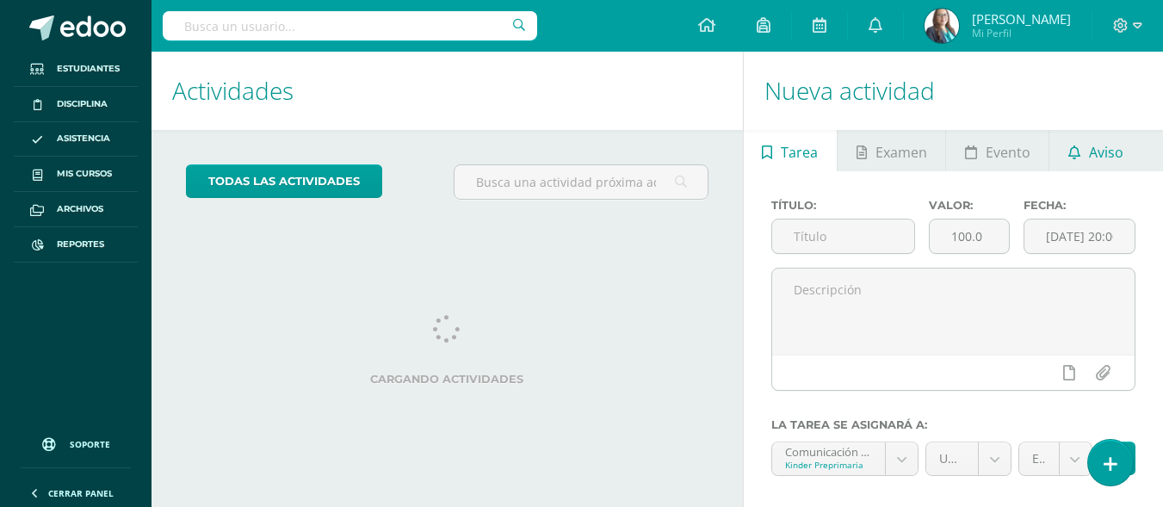
click at [1101, 158] on span "Aviso" at bounding box center [1106, 152] width 34 height 41
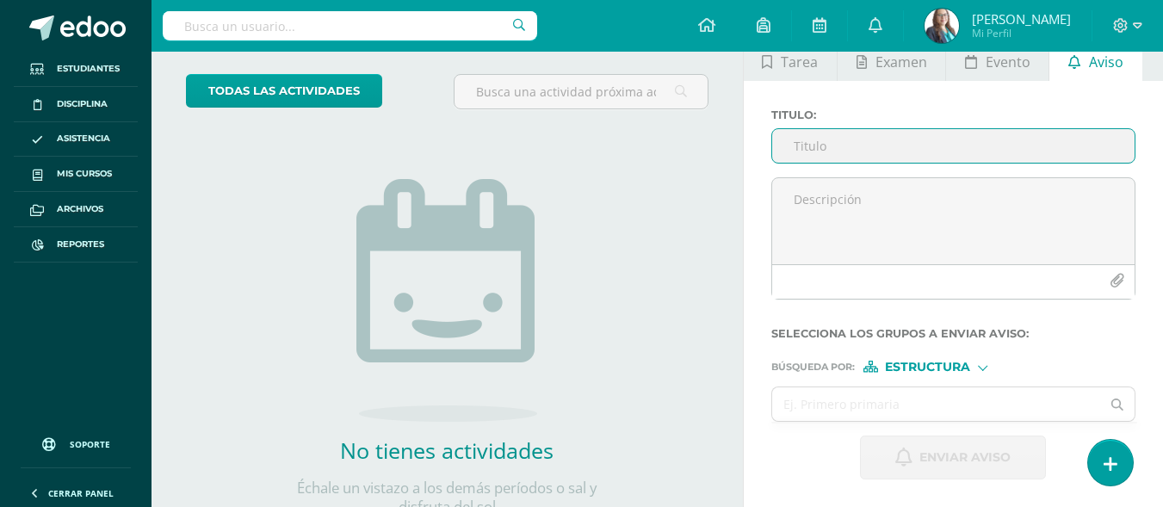
scroll to position [171, 0]
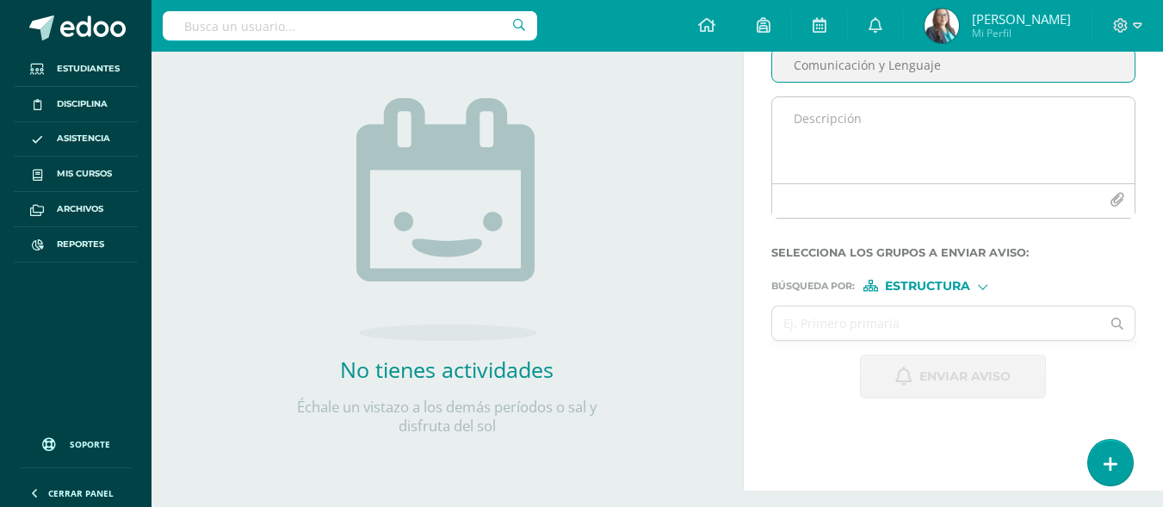
type input "Comunicación y Lenguaje"
click at [1100, 134] on textarea at bounding box center [953, 140] width 362 height 86
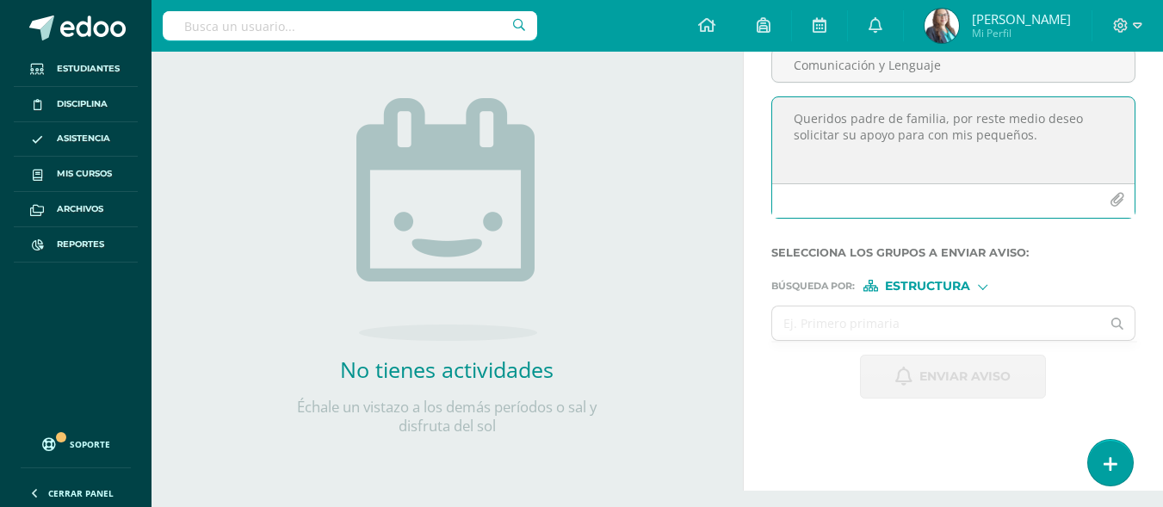
click at [943, 137] on textarea "Queridos padre de familia, por reste medio deseo solicitar su apoyo para con mi…" at bounding box center [953, 140] width 362 height 86
click at [1008, 135] on textarea "Queridos padre de familia, por reste medio deseo solicitar su apoyo para mis pe…" at bounding box center [953, 140] width 362 height 86
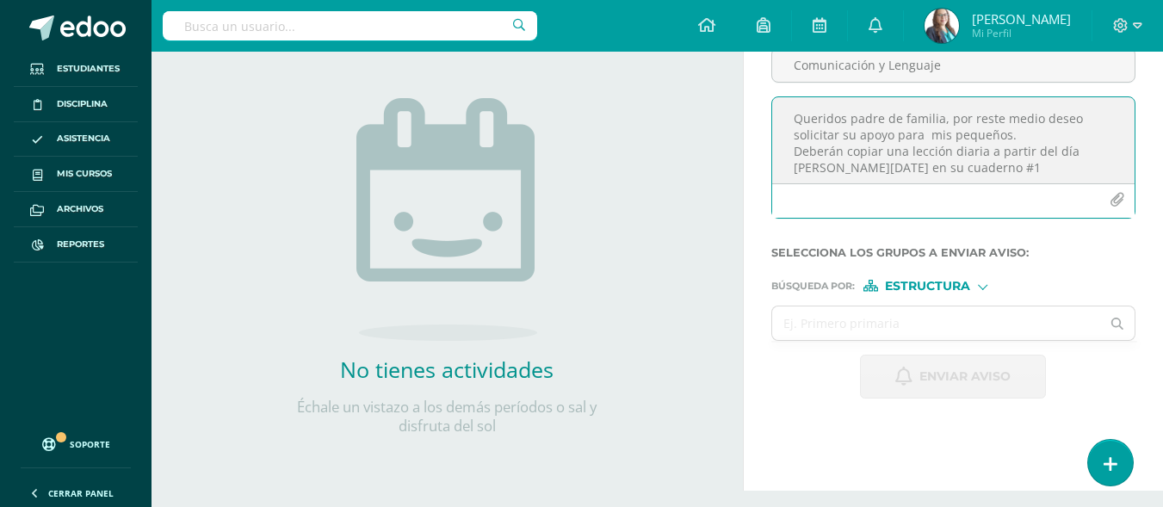
click at [950, 165] on textarea "Queridos padre de familia, por reste medio deseo solicitar su apoyo para mis pe…" at bounding box center [953, 140] width 362 height 86
click at [989, 176] on textarea "Queridos padre de familia, por reste medio deseo solicitar su apoyo para mis pe…" at bounding box center [953, 140] width 362 height 86
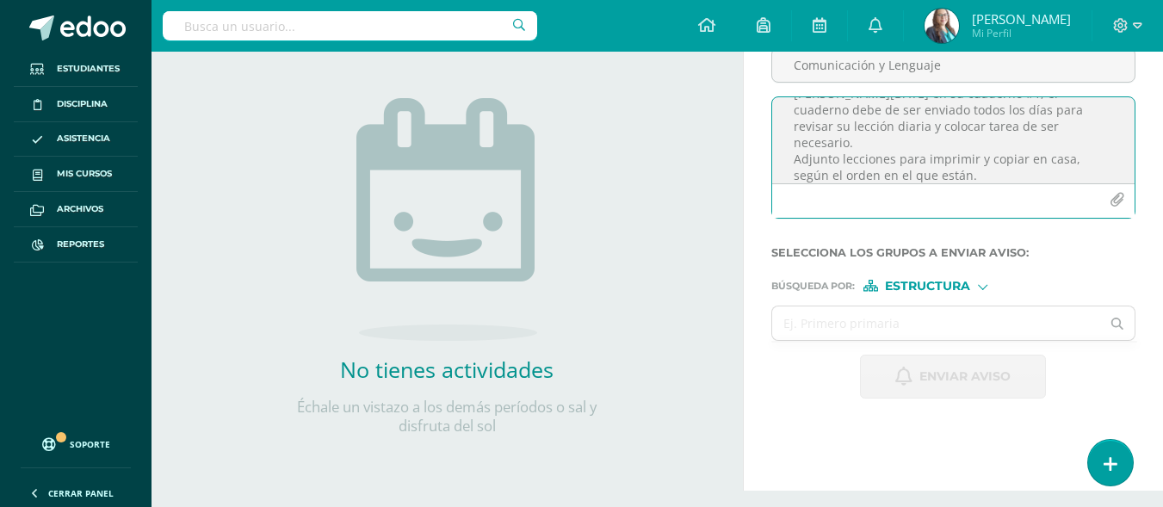
click at [976, 144] on textarea "Queridos padre de familia, por reste medio deseo solicitar su apoyo para mis pe…" at bounding box center [953, 140] width 362 height 86
click at [1069, 159] on textarea "Queridos padre de familia, por reste medio deseo solicitar su apoyo para mis pe…" at bounding box center [953, 140] width 362 height 86
click at [1034, 160] on textarea "Queridos padre de familia, por reste medio deseo solicitar su apoyo para mis pe…" at bounding box center [953, 140] width 362 height 86
click at [1078, 158] on textarea "Queridos padre de familia, por reste medio deseo solicitar su apoyo para mis pe…" at bounding box center [953, 140] width 362 height 86
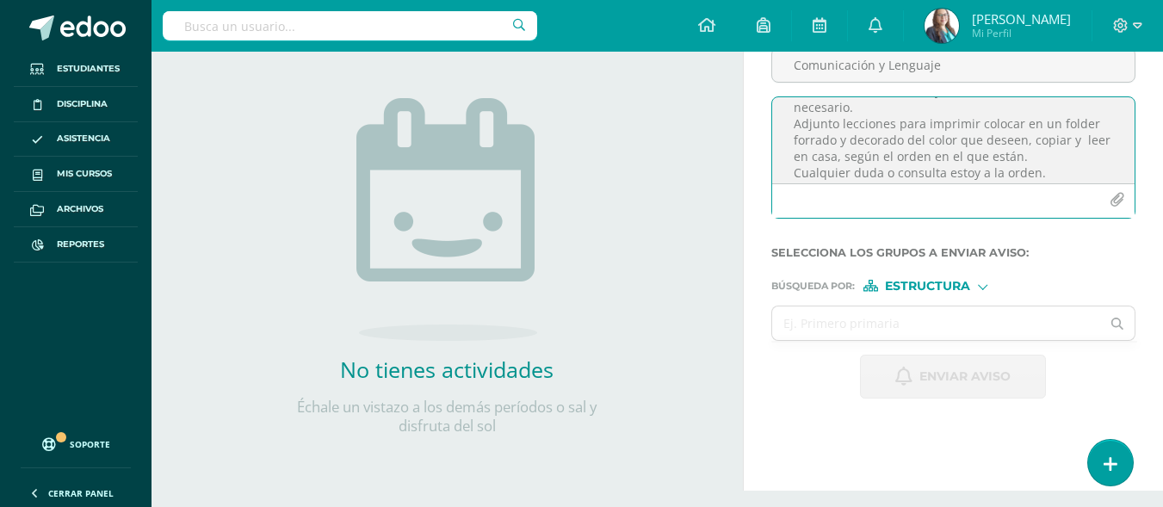
scroll to position [120, 0]
click at [1049, 128] on textarea "Queridos padre de familia, por reste medio deseo solicitar su apoyo para mis pe…" at bounding box center [953, 140] width 362 height 86
click at [1116, 199] on icon "button" at bounding box center [1117, 200] width 15 height 15
click at [1117, 200] on icon "button" at bounding box center [1117, 200] width 15 height 15
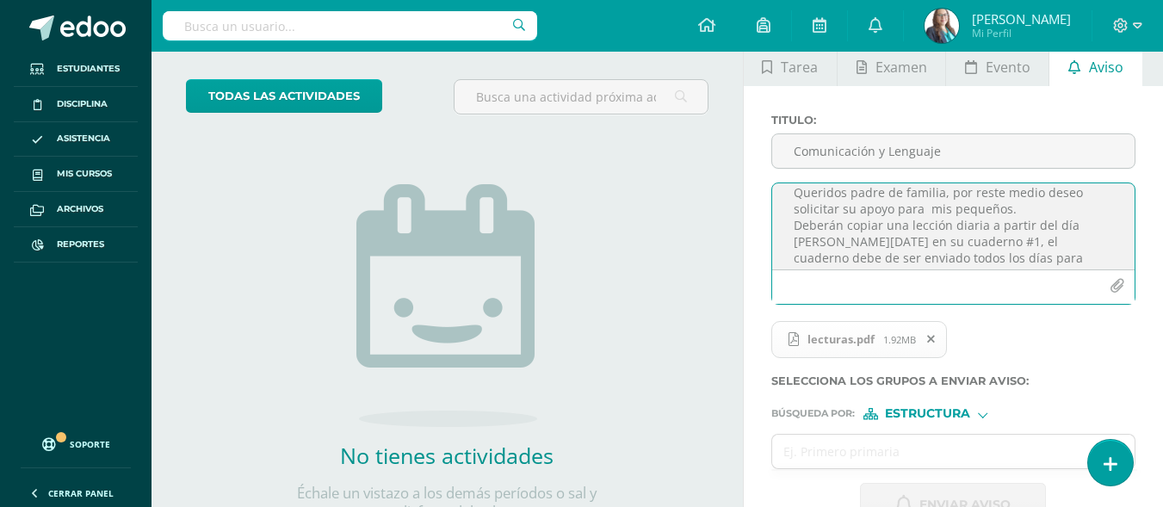
scroll to position [0, 0]
click at [878, 204] on textarea "Queridos padre de familia, por reste medio deseo solicitar su apoyo para mis pe…" at bounding box center [953, 226] width 362 height 86
click at [882, 204] on textarea "Queridos padre de familia, por reste medio deseo solicitar su apoyo para mis pe…" at bounding box center [953, 226] width 362 height 86
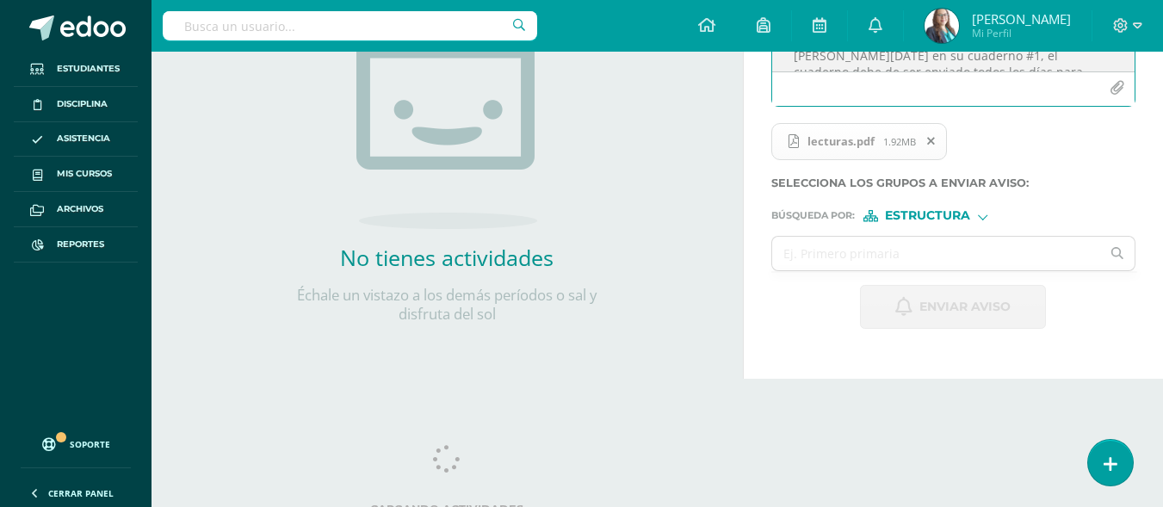
scroll to position [299, 0]
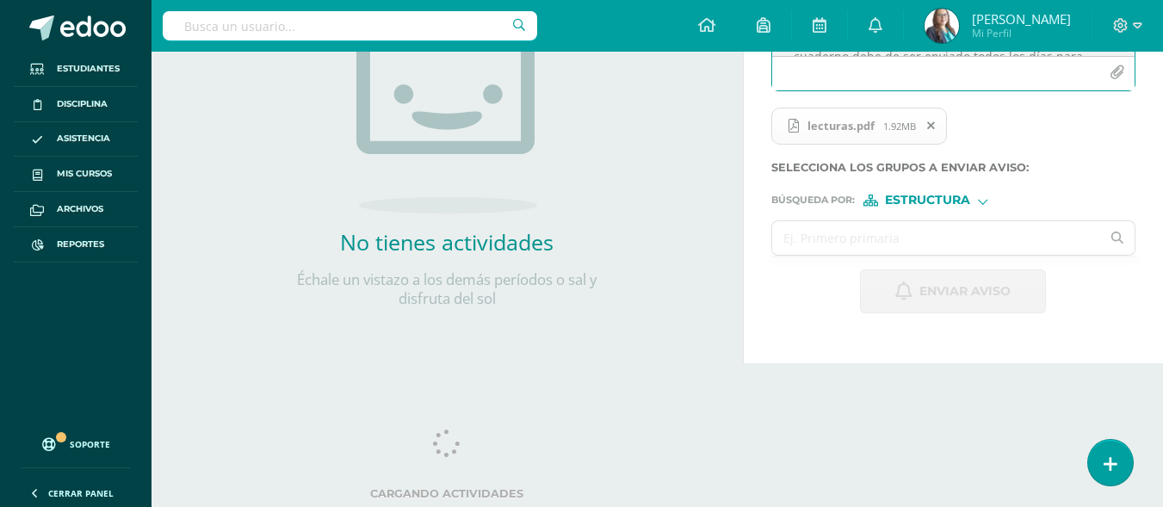
type textarea "Queridos padres de familia, por reste medio deseo solicitar su apoyo para mis p…"
click at [941, 232] on input "text" at bounding box center [936, 238] width 329 height 34
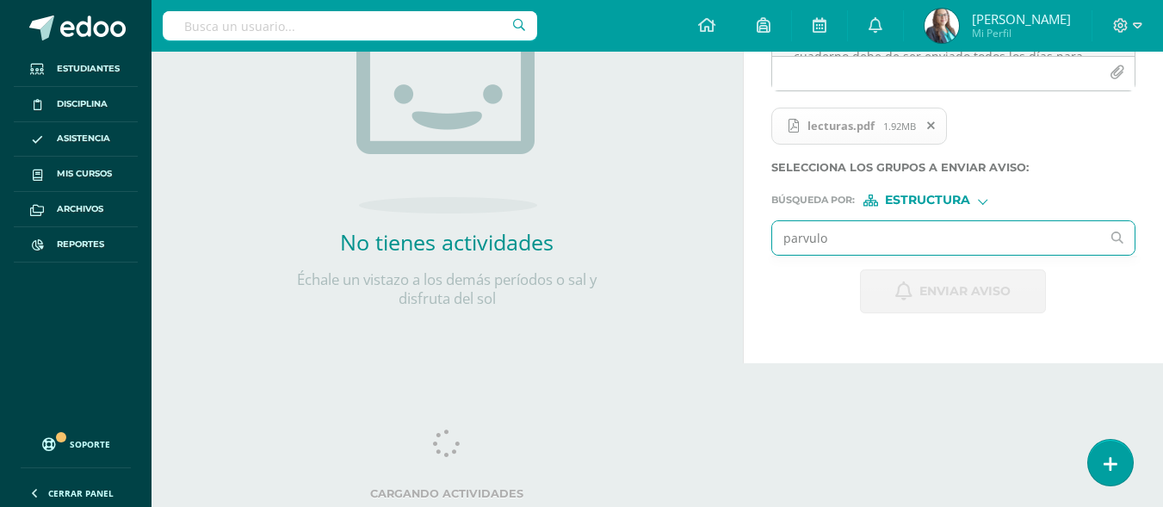
type input "parvulos"
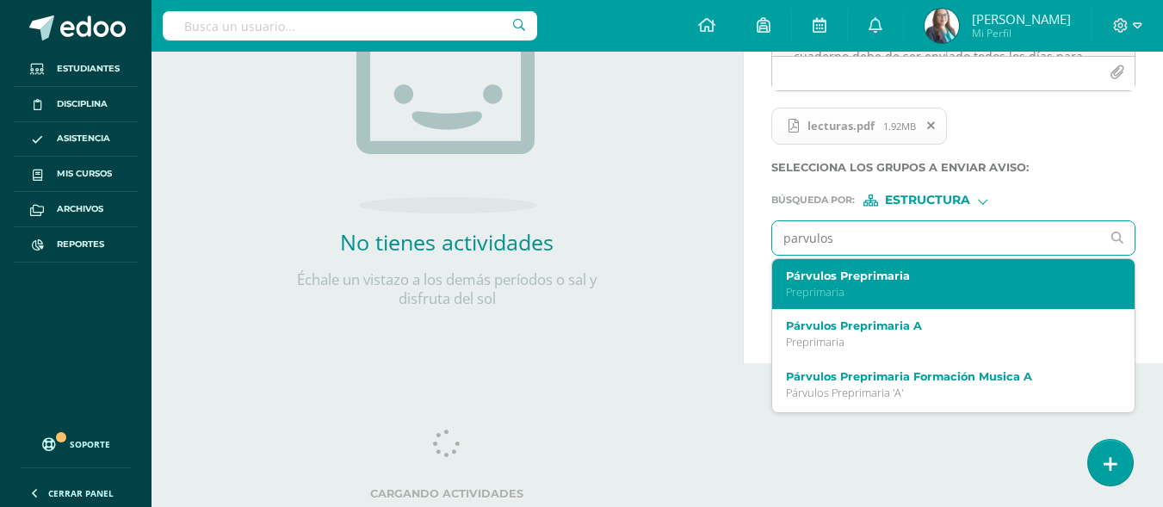
click at [913, 277] on label "Párvulos Preprimaria" at bounding box center [947, 275] width 322 height 13
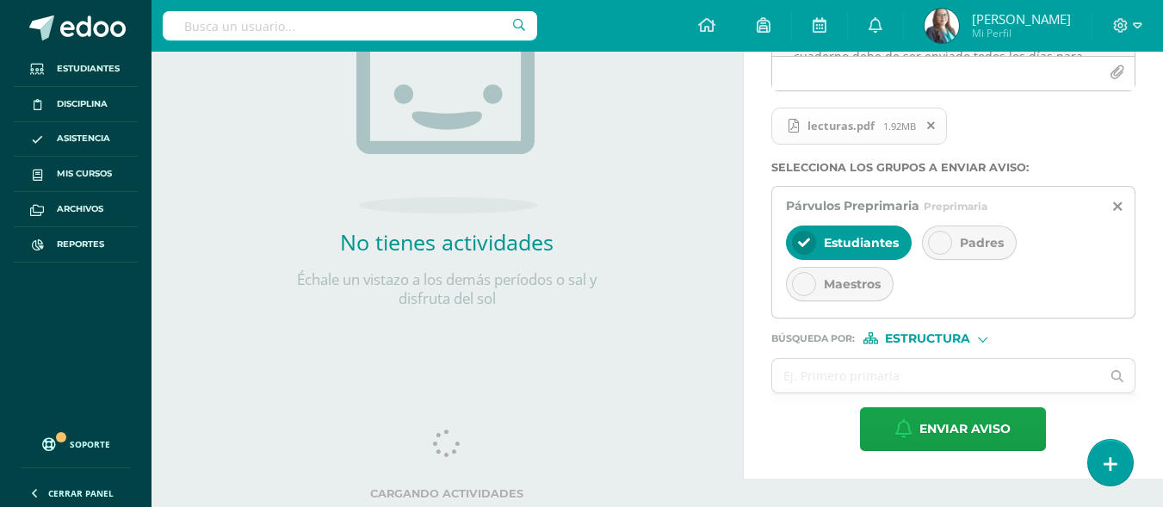
click at [935, 235] on div at bounding box center [940, 243] width 24 height 24
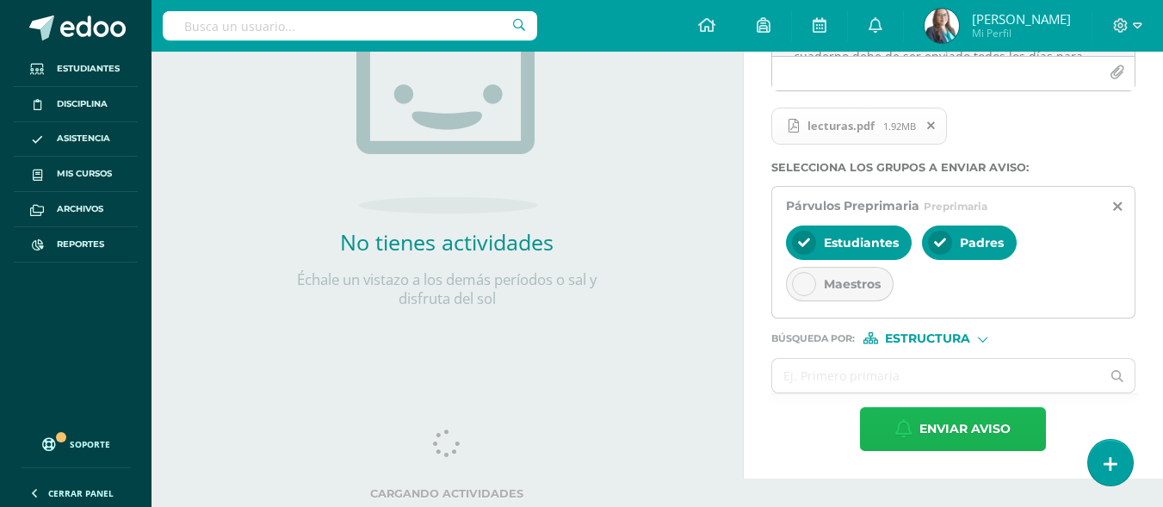
click at [962, 428] on span "Enviar aviso" at bounding box center [964, 429] width 91 height 42
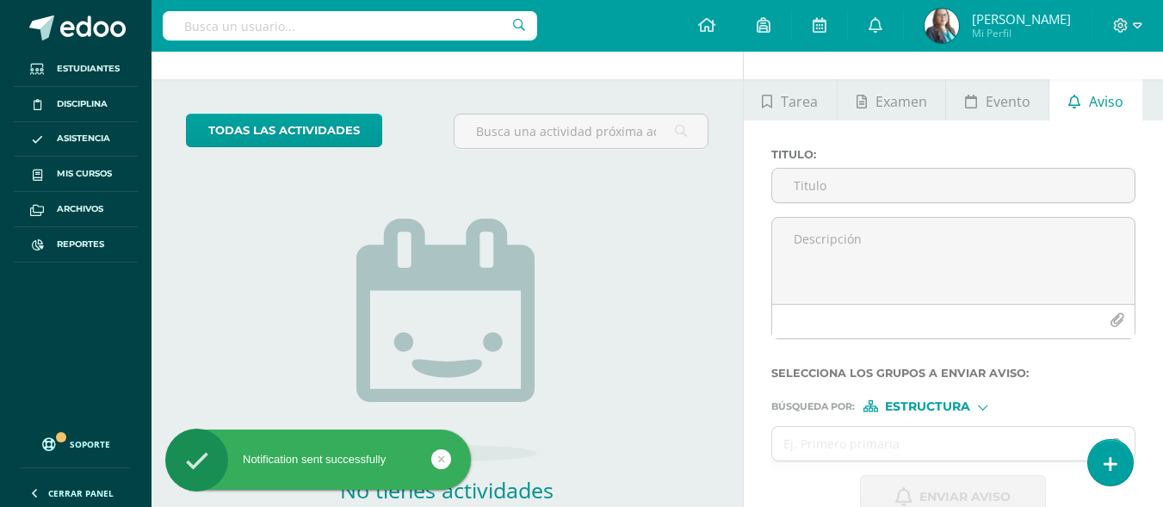
scroll to position [40, 0]
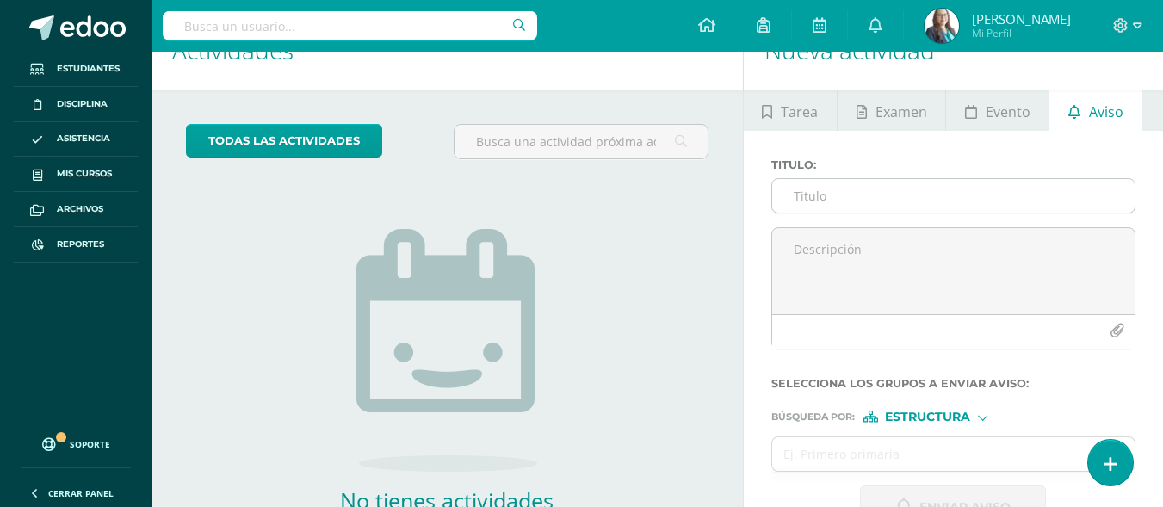
click at [916, 201] on input "Titulo :" at bounding box center [953, 196] width 362 height 34
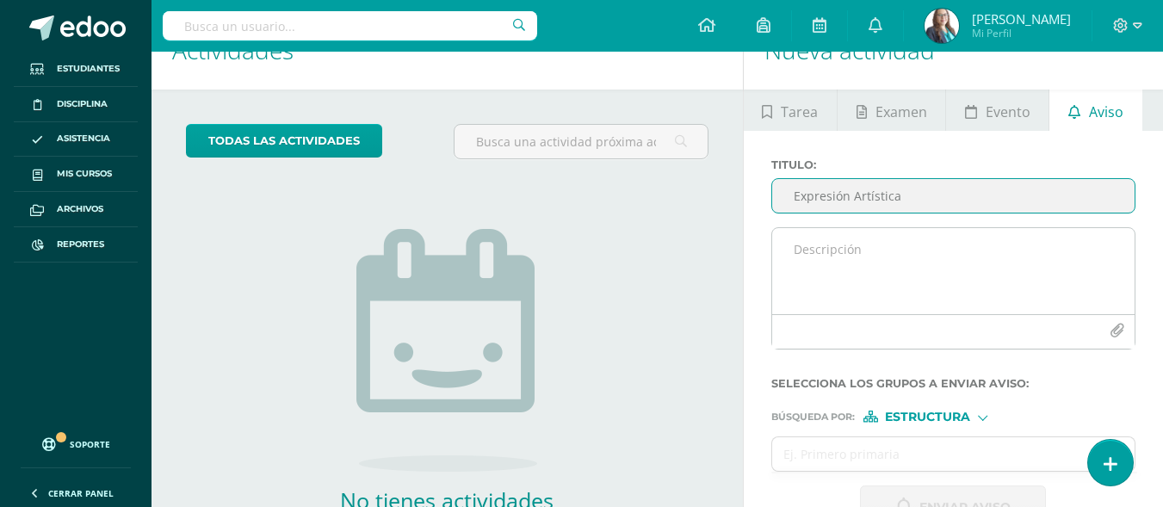
type input "Expresión Artística"
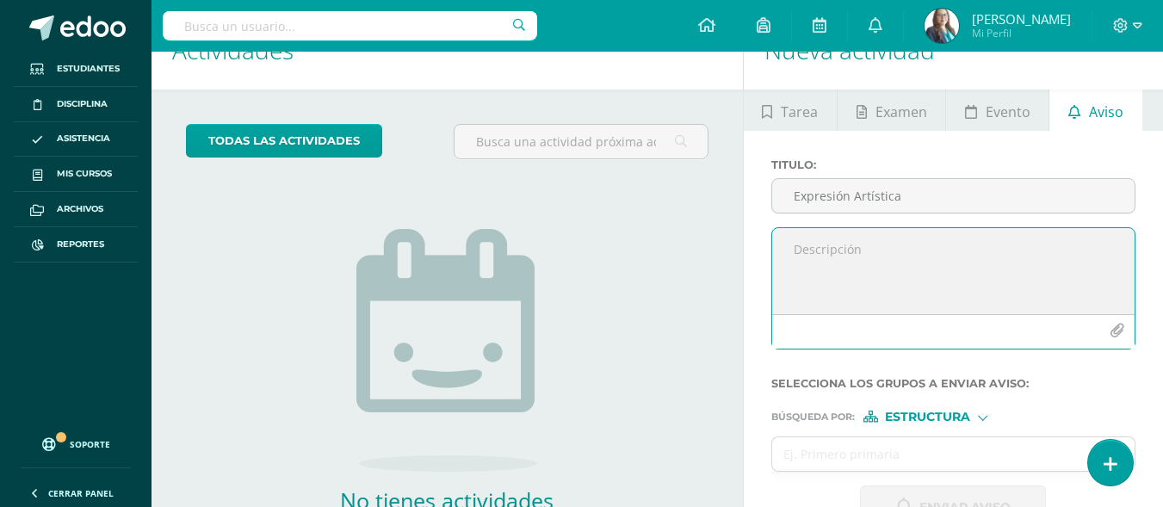
click at [936, 245] on textarea at bounding box center [953, 271] width 362 height 86
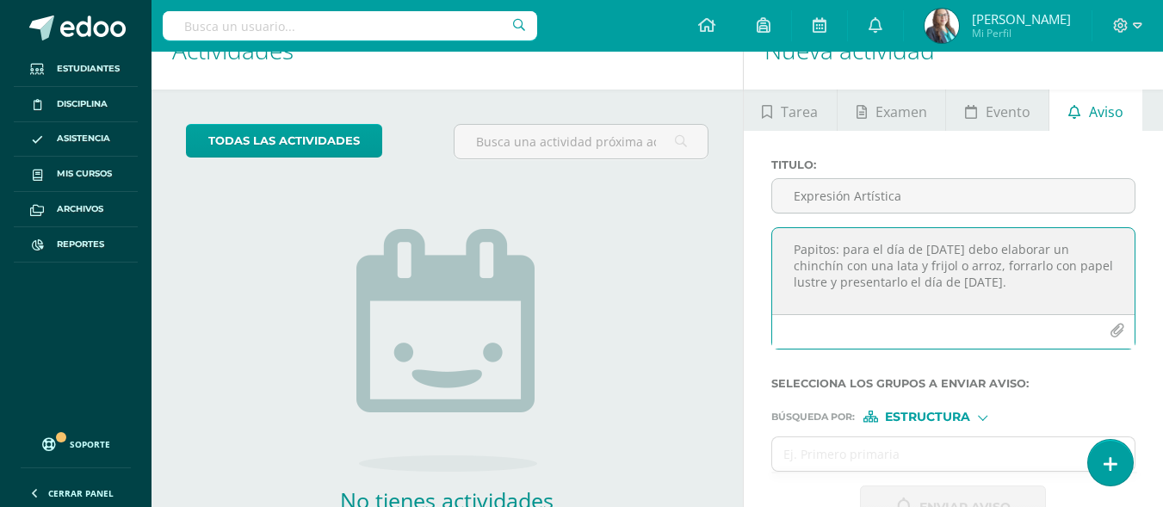
click at [912, 265] on textarea "Papitos: para el día de [DATE] debo elaborar un chinchín con una lata y frijol …" at bounding box center [953, 271] width 362 height 86
click at [833, 282] on textarea "Papitos: para el día de [DATE] debo elaborar un chinchín con una lata de gaseos…" at bounding box center [953, 271] width 362 height 86
click at [1006, 284] on textarea "Papitos: para el día de [DATE] debo elaborar un chinchín con una lata de gaseos…" at bounding box center [953, 271] width 362 height 86
click at [836, 284] on textarea "Papitos: para el día de [DATE] debo elaborar un chinchín con una lata de gaseos…" at bounding box center [953, 271] width 362 height 86
click at [989, 267] on textarea "Papitos: para el día de [DATE] debo elaborar un chinchín con una lata de gaseos…" at bounding box center [953, 271] width 362 height 86
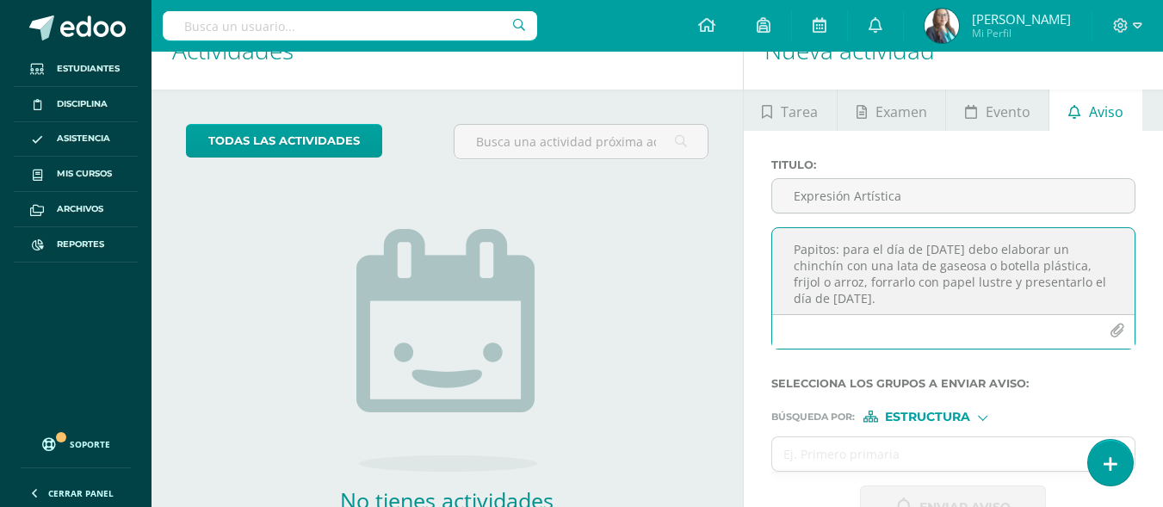
click at [894, 297] on textarea "Papitos: para el día de [DATE] debo elaborar un chinchín con una lata de gaseos…" at bounding box center [953, 271] width 362 height 86
click at [1109, 332] on button "button" at bounding box center [1117, 331] width 34 height 34
click at [887, 294] on textarea "Papitos: para el día de [DATE] debo elaborar un chinchín con una lata de gaseos…" at bounding box center [953, 271] width 362 height 86
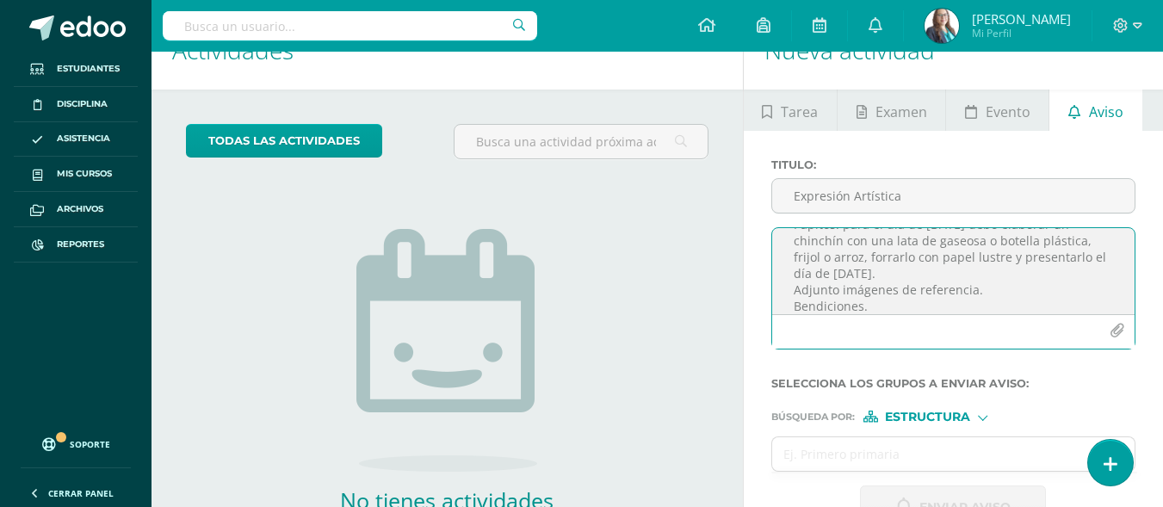
type textarea "Papitos: para el día de [DATE] debo elaborar un chinchín con una lata de gaseos…"
click at [1113, 334] on icon "button" at bounding box center [1117, 331] width 15 height 15
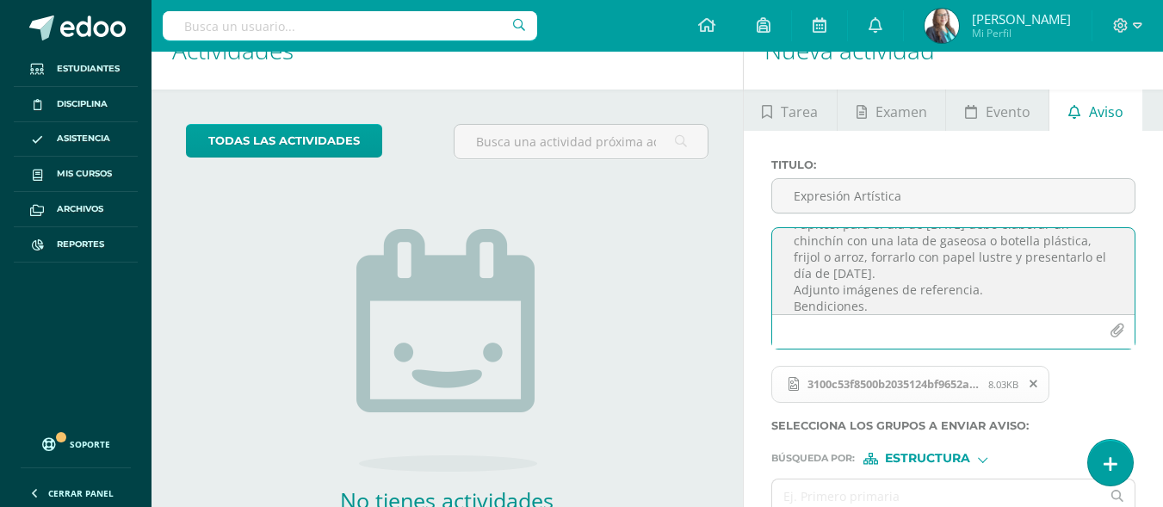
click at [1118, 326] on icon "button" at bounding box center [1117, 331] width 15 height 15
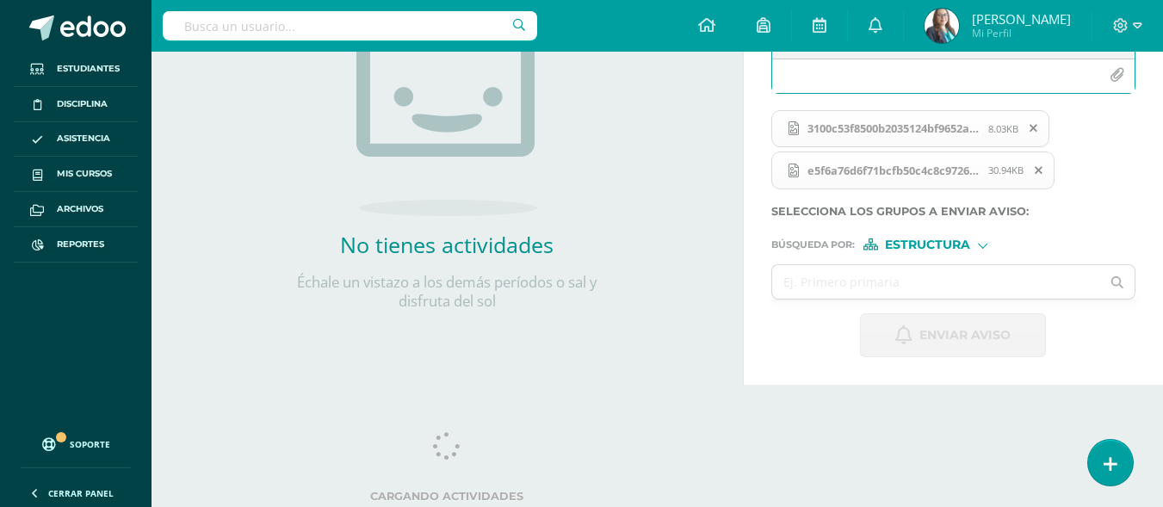
scroll to position [299, 0]
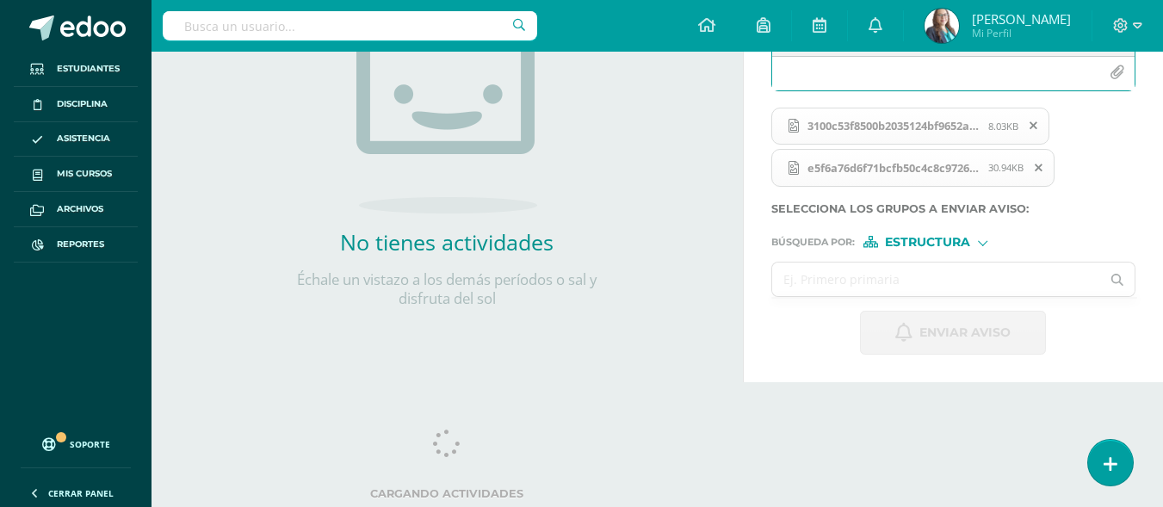
click at [984, 280] on input "text" at bounding box center [936, 280] width 329 height 34
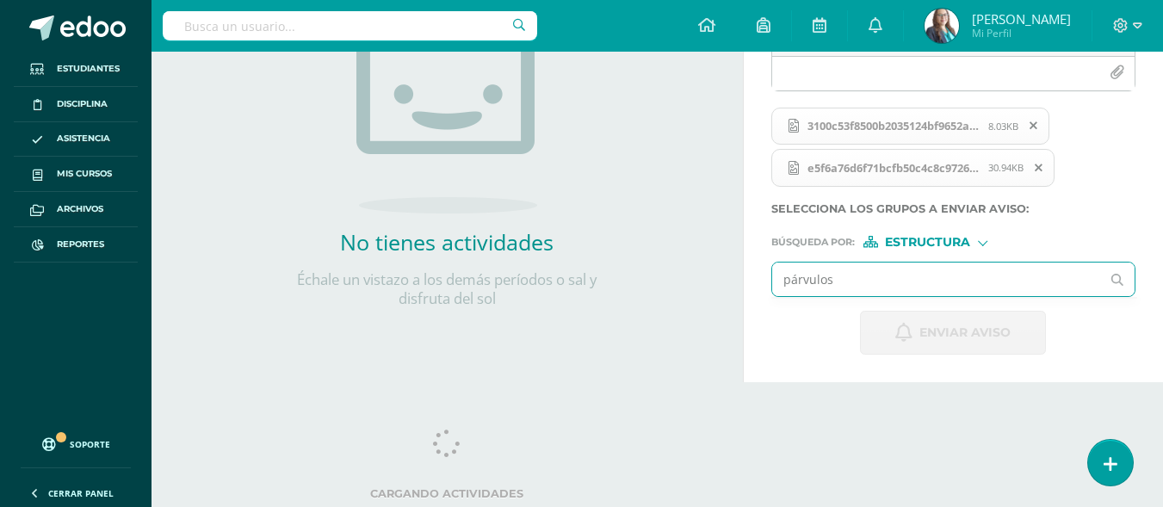
type input "párvulos"
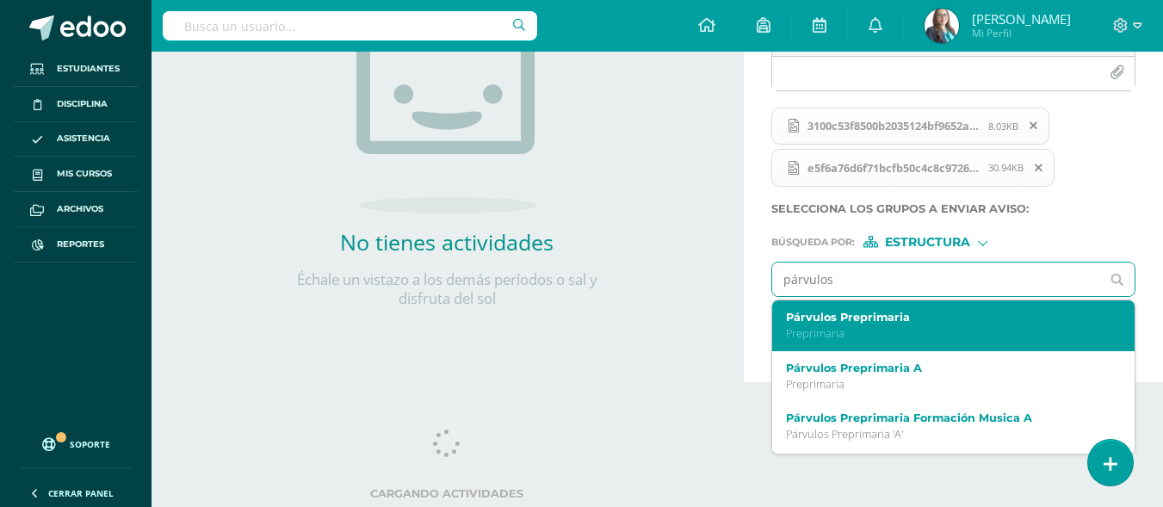
click at [965, 324] on label "Párvulos Preprimaria" at bounding box center [947, 317] width 322 height 13
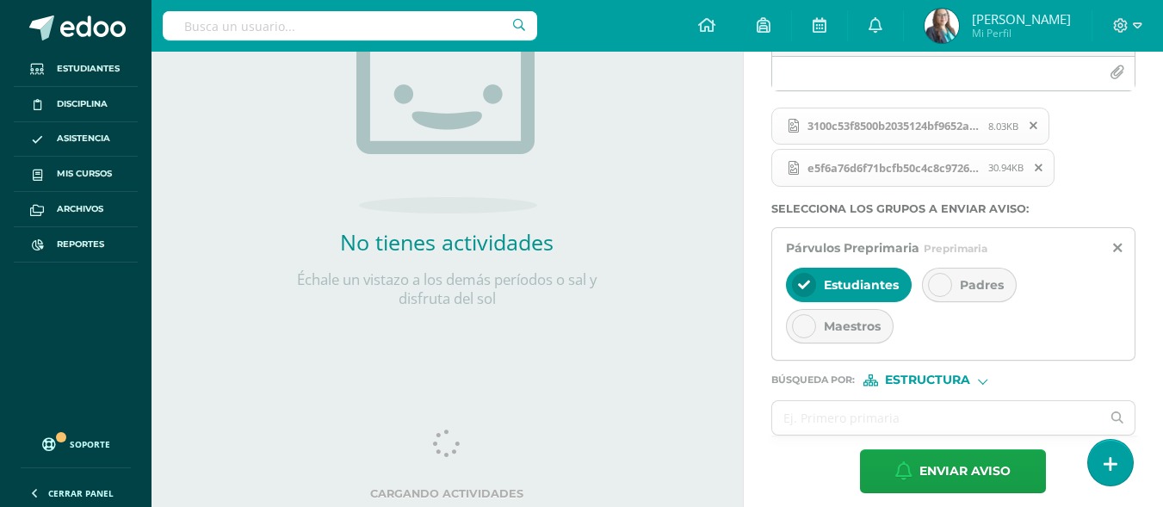
click at [937, 288] on icon at bounding box center [940, 285] width 12 height 12
click at [925, 410] on input "text" at bounding box center [936, 418] width 329 height 34
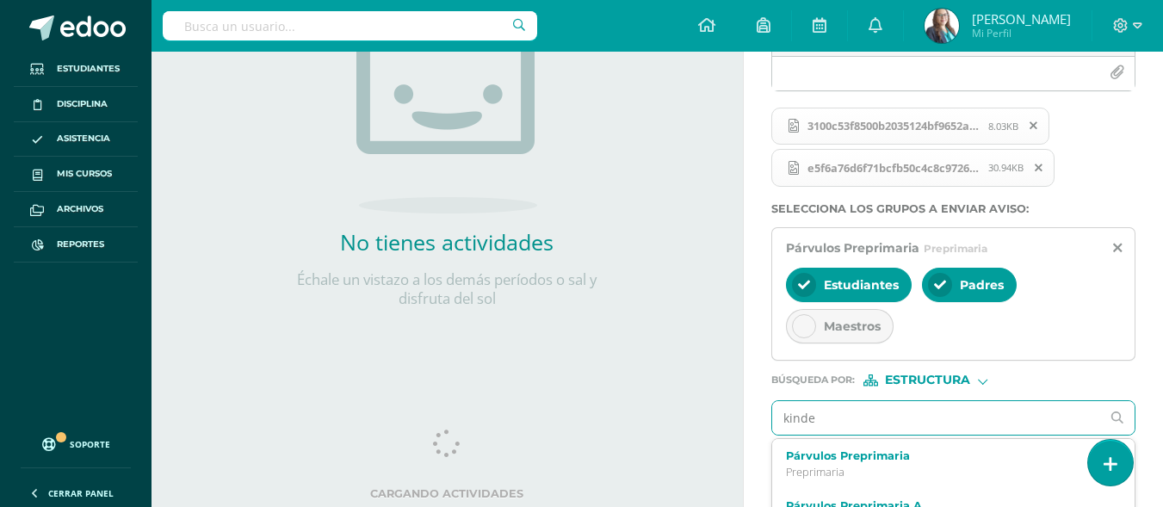
type input "kinder"
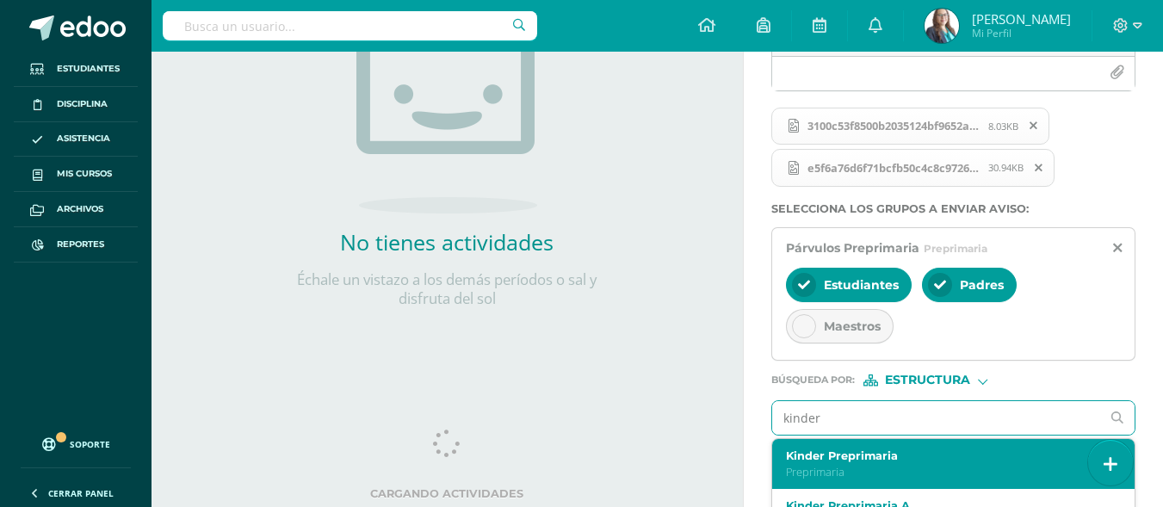
click at [925, 463] on div "Kinder Preprimaria Preprimaria" at bounding box center [947, 464] width 322 height 30
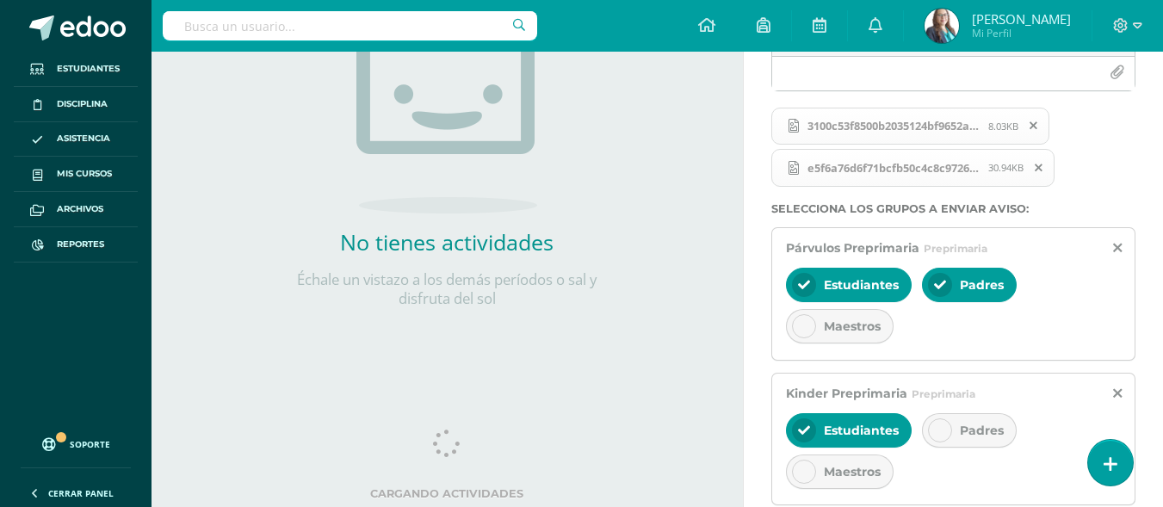
click at [963, 430] on span "Padres" at bounding box center [982, 430] width 44 height 15
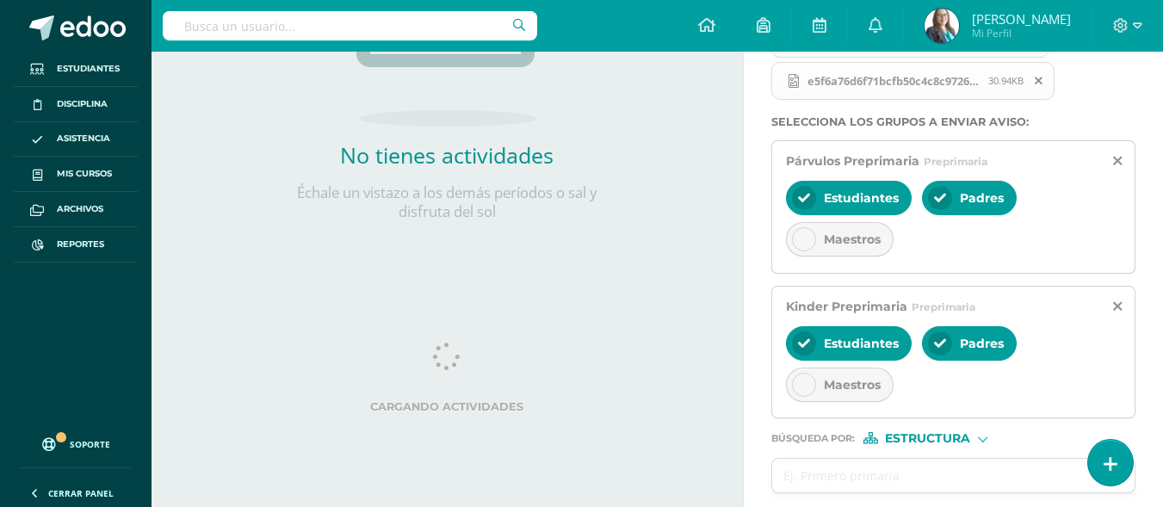
scroll to position [457, 0]
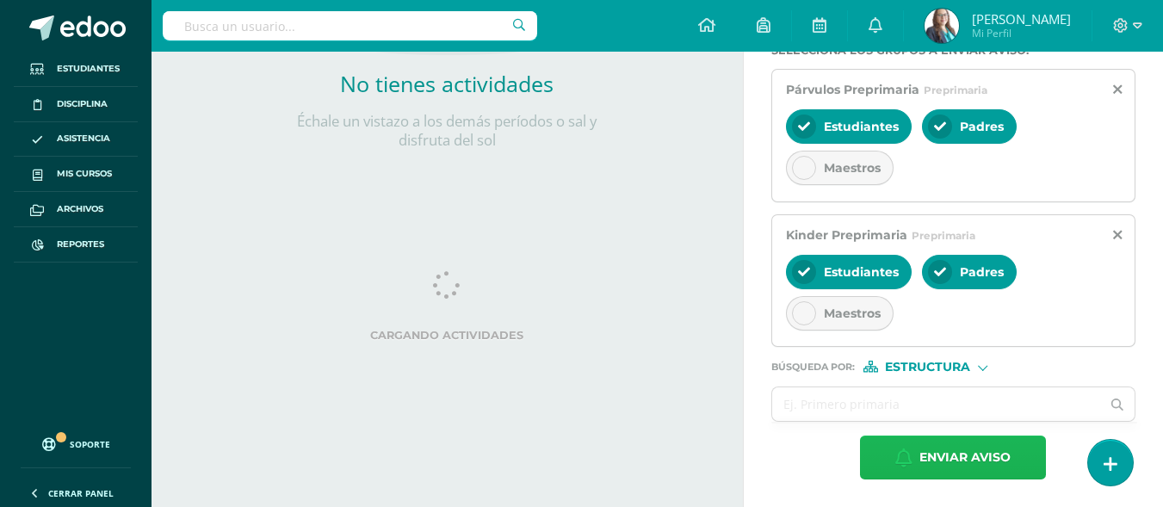
click at [951, 462] on span "Enviar aviso" at bounding box center [964, 457] width 91 height 42
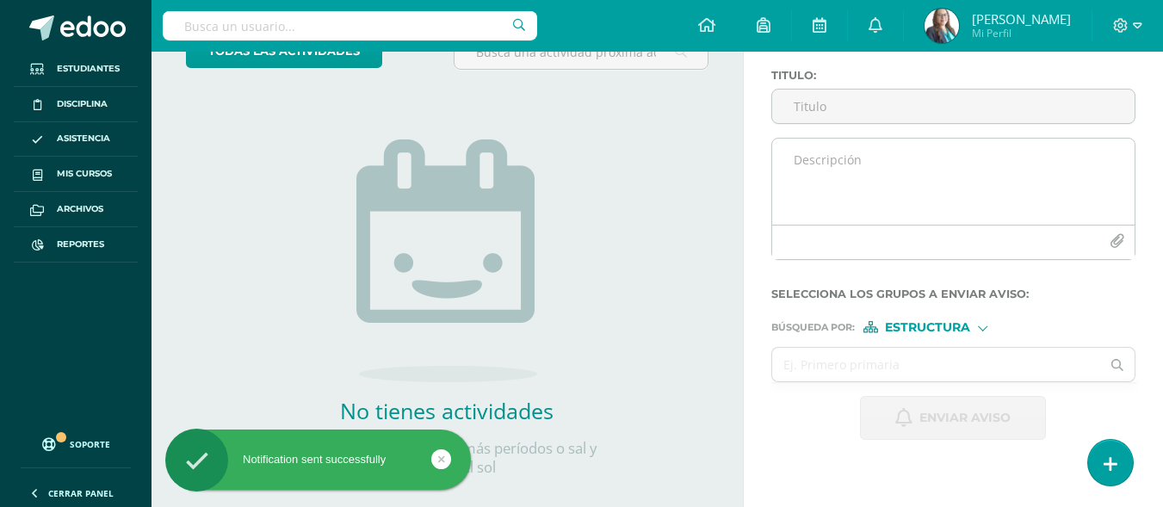
scroll to position [40, 0]
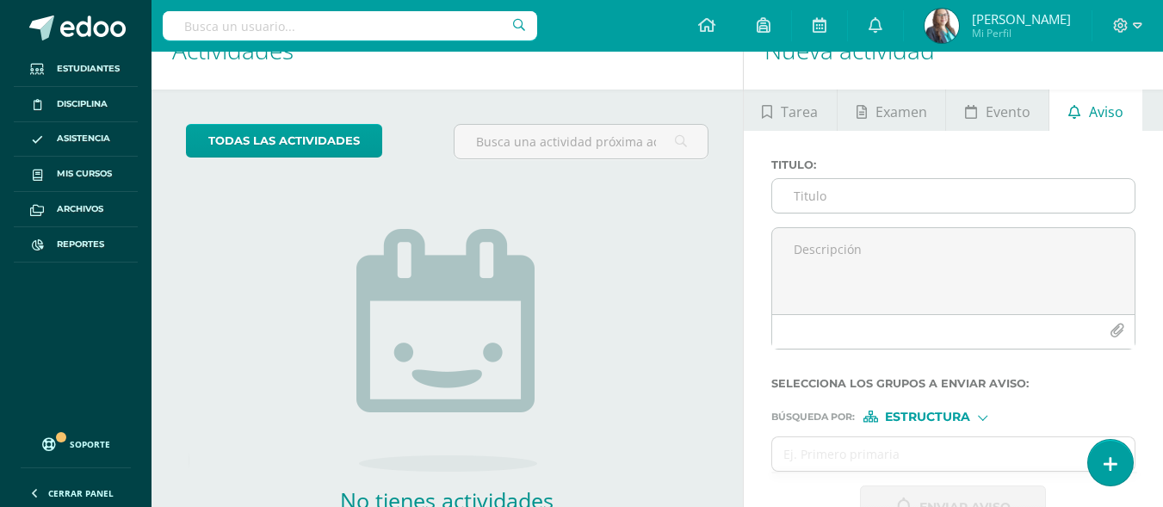
click at [983, 198] on input "Titulo :" at bounding box center [953, 196] width 362 height 34
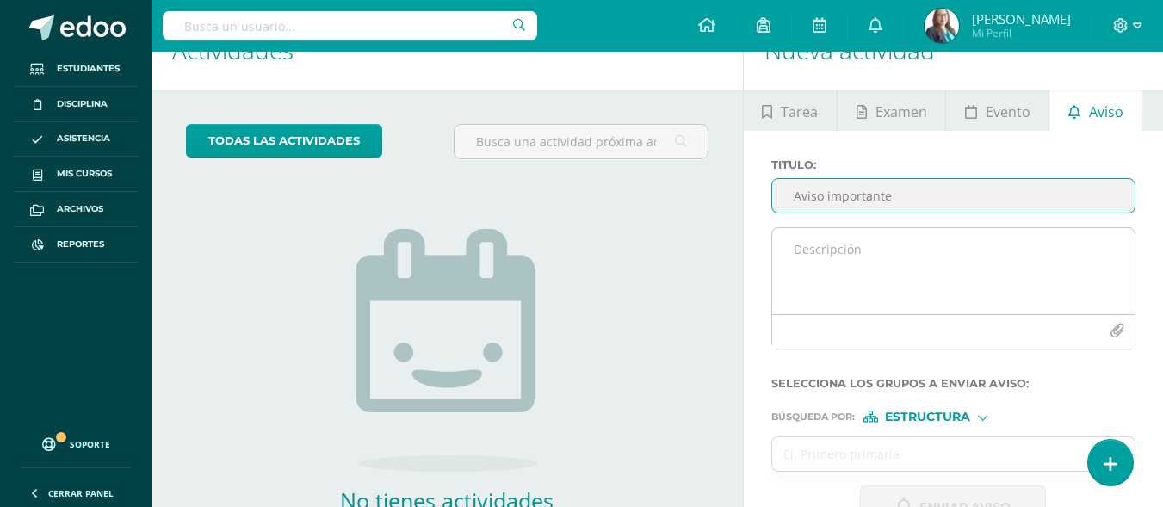
type input "Aviso importante"
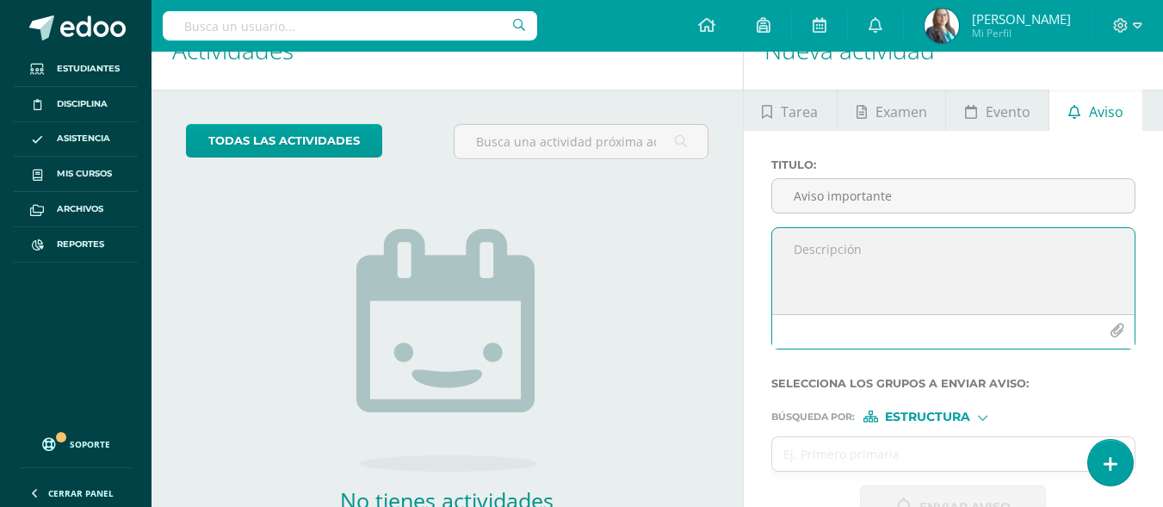
click at [965, 244] on textarea at bounding box center [953, 271] width 362 height 86
click at [1050, 251] on textarea "Queridos padres de familia, el día de [DATE] [DATE][PERSON_NAME] los alumnos" at bounding box center [953, 271] width 362 height 86
click at [1051, 250] on textarea "Queridos padres de familia, el día de [DATE] [DATE][PERSON_NAME] los alumnos" at bounding box center [953, 271] width 362 height 86
click at [1045, 250] on textarea "Queridos padres de familia, el día de [DATE] [DATE][PERSON_NAME] los alumnos" at bounding box center [953, 271] width 362 height 86
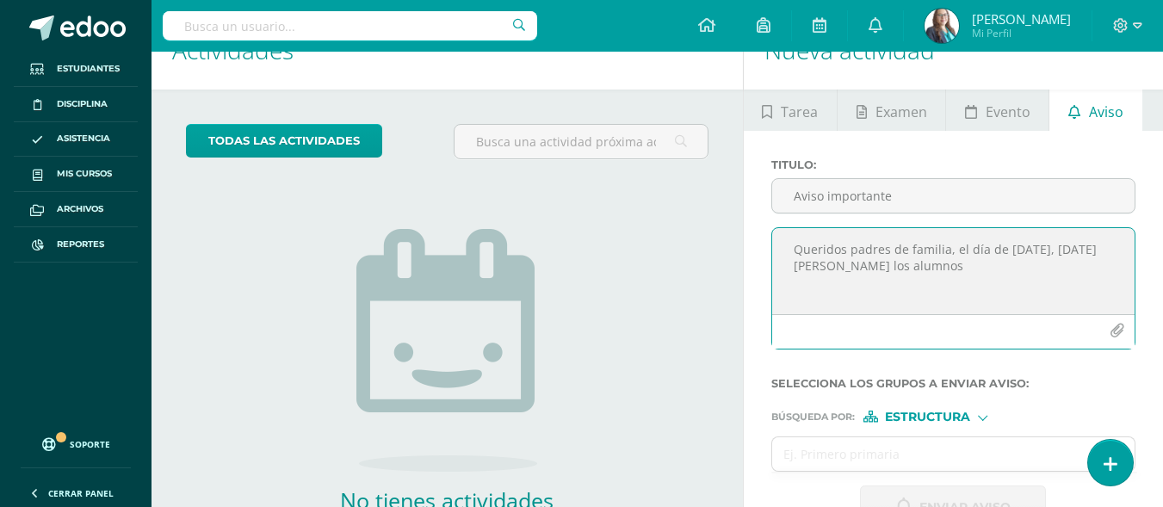
click at [849, 264] on textarea "Queridos padres de familia, el día de [DATE], [DATE][PERSON_NAME] los alumnos" at bounding box center [953, 271] width 362 height 86
click at [929, 265] on textarea "Queridos padres de familia, el día de [DATE], [DATE][PERSON_NAME], los alumnos" at bounding box center [953, 271] width 362 height 86
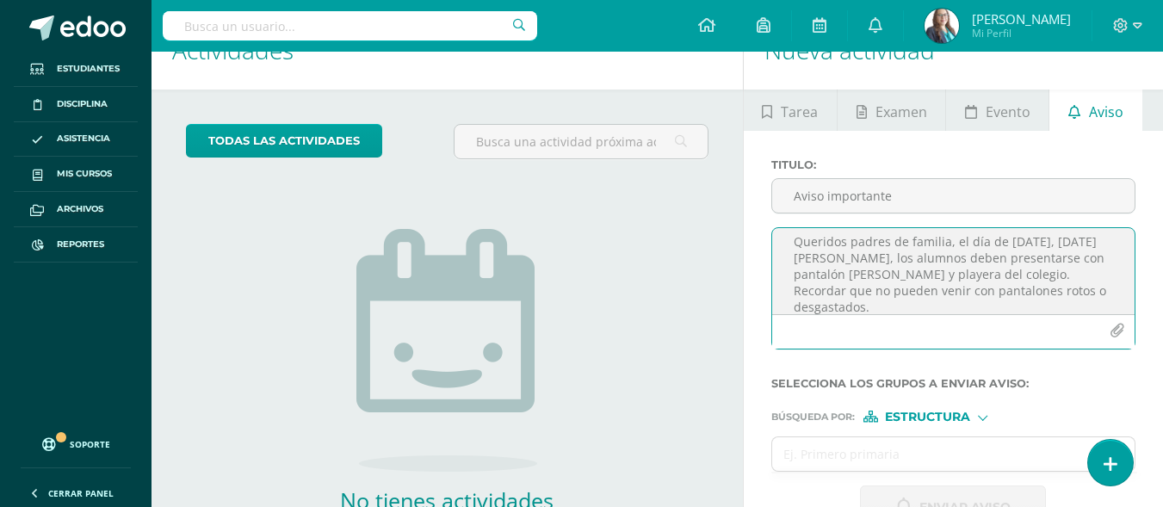
scroll to position [0, 0]
drag, startPoint x: 956, startPoint y: 305, endPoint x: 784, endPoint y: 228, distance: 188.5
click at [784, 228] on textarea "Queridos padres de familia, el día de [DATE], [DATE][PERSON_NAME], los alumnos …" at bounding box center [953, 271] width 362 height 86
type textarea "Queridos padres de familia, el día de [DATE], [DATE][PERSON_NAME], los alumnos …"
click at [890, 450] on input "text" at bounding box center [936, 454] width 329 height 34
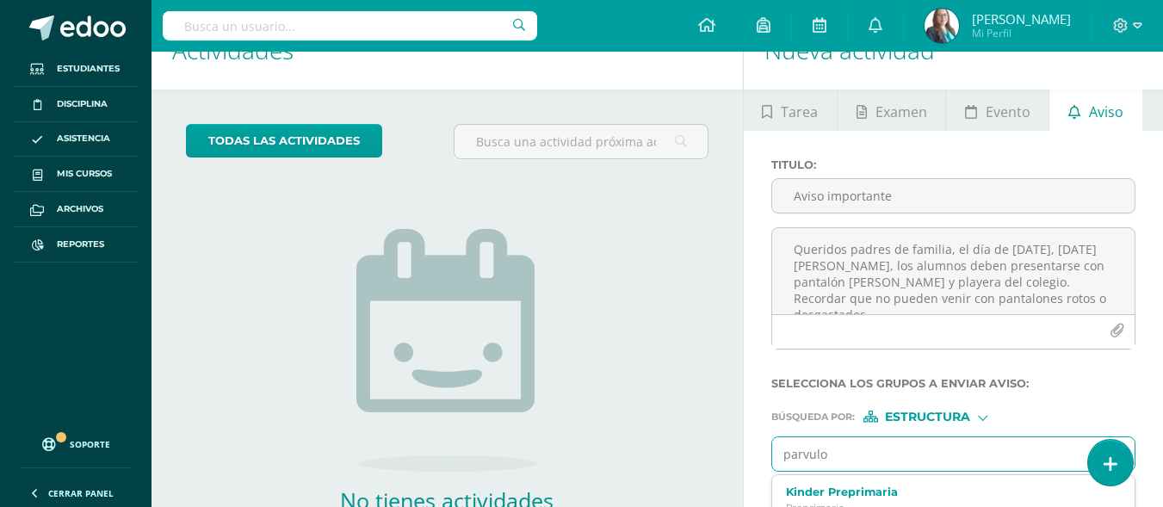
type input "parvulos"
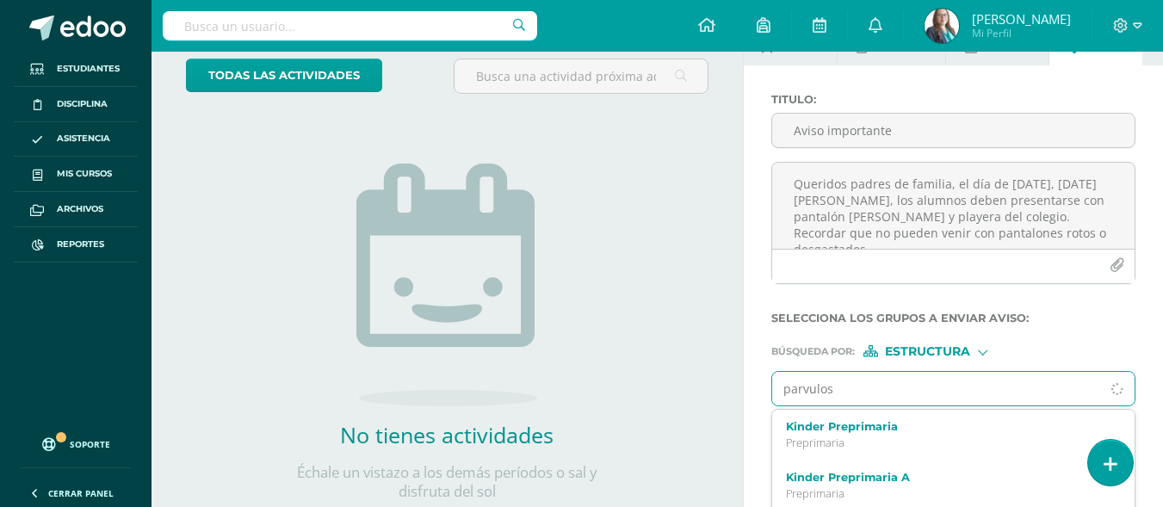
scroll to position [213, 0]
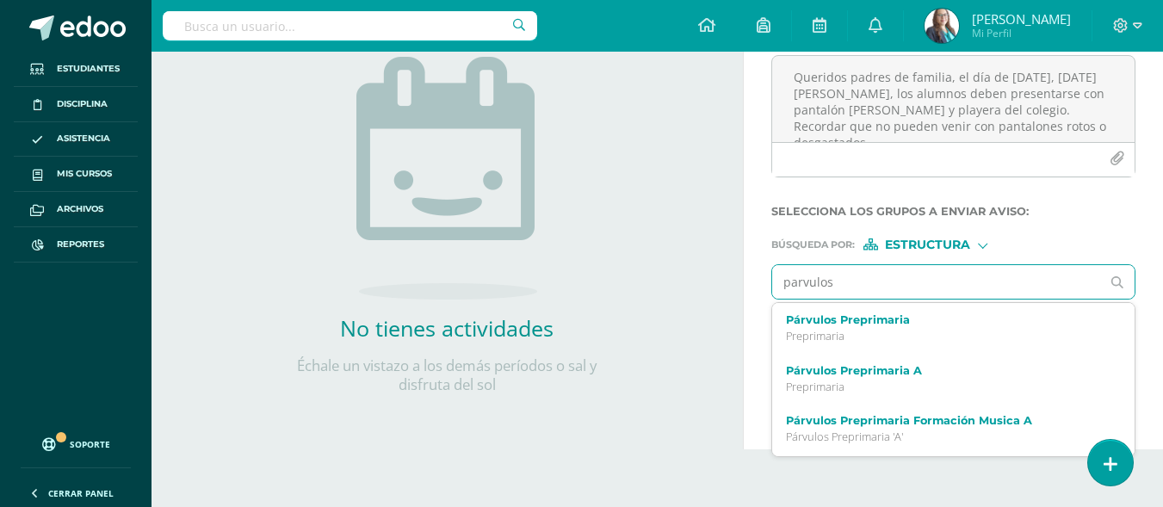
click at [892, 317] on label "Párvulos Preprimaria" at bounding box center [947, 319] width 322 height 13
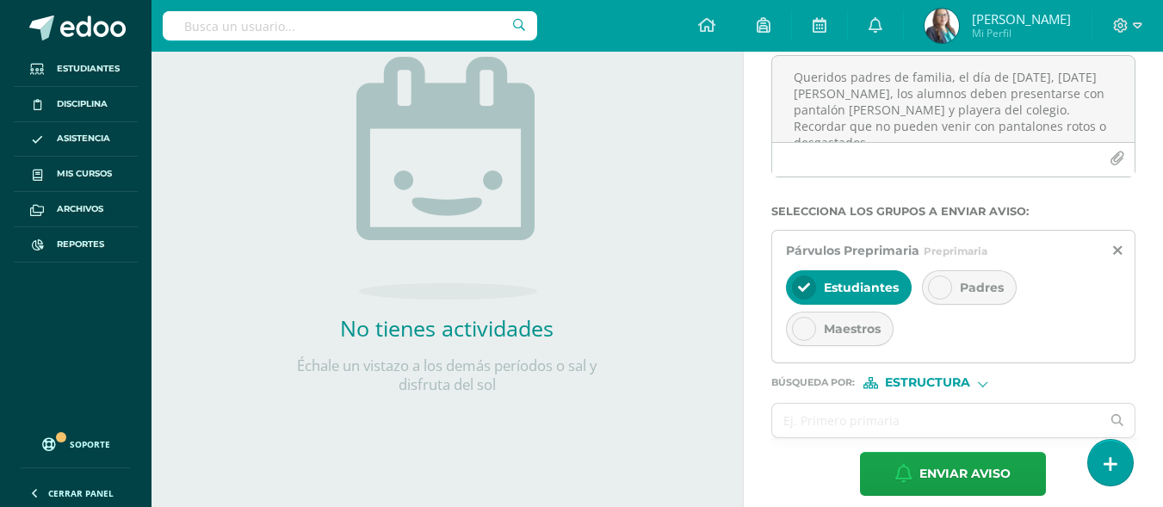
click at [947, 288] on div at bounding box center [940, 287] width 24 height 24
click at [925, 424] on input "text" at bounding box center [936, 421] width 329 height 34
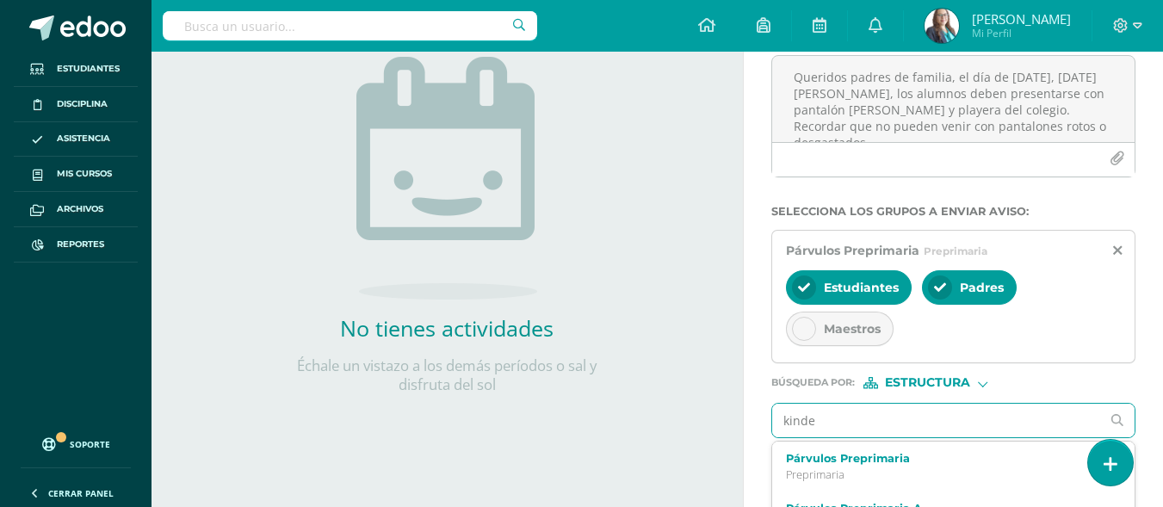
type input "kinder"
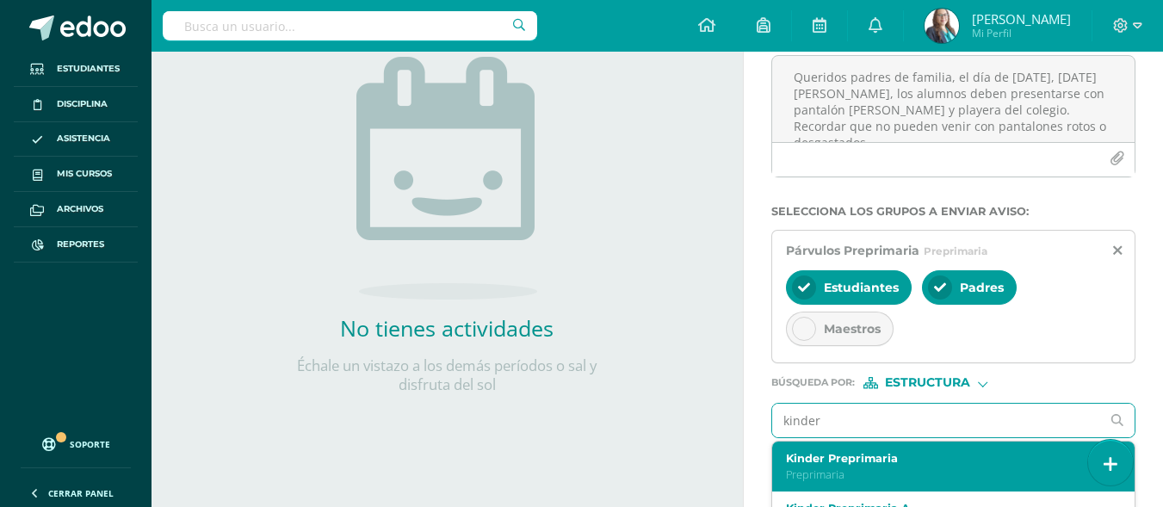
click at [920, 447] on div "Kinder Preprimaria Preprimaria" at bounding box center [953, 467] width 362 height 51
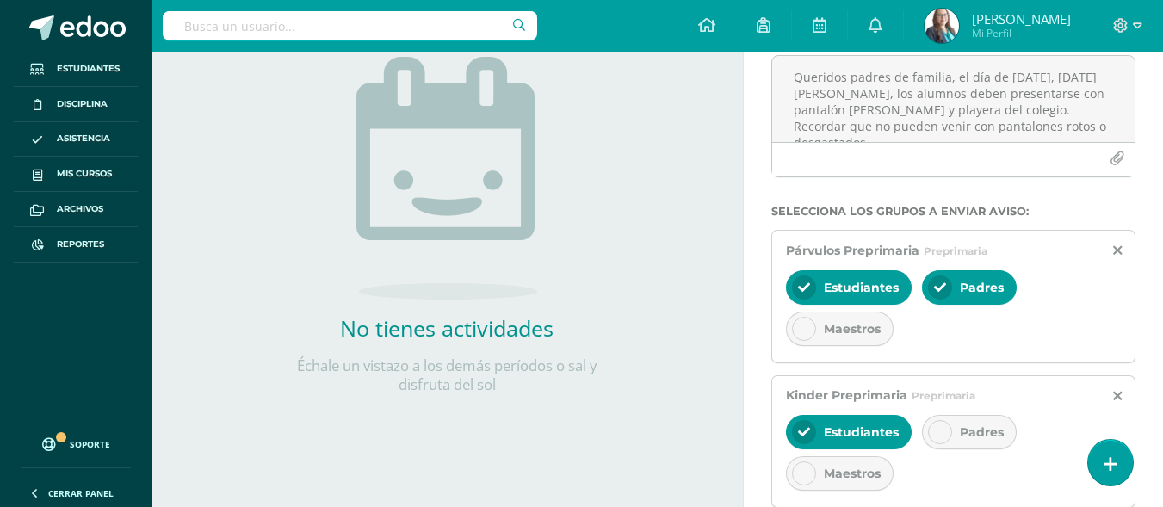
click at [949, 430] on div at bounding box center [940, 432] width 24 height 24
